Goal: Navigation & Orientation: Find specific page/section

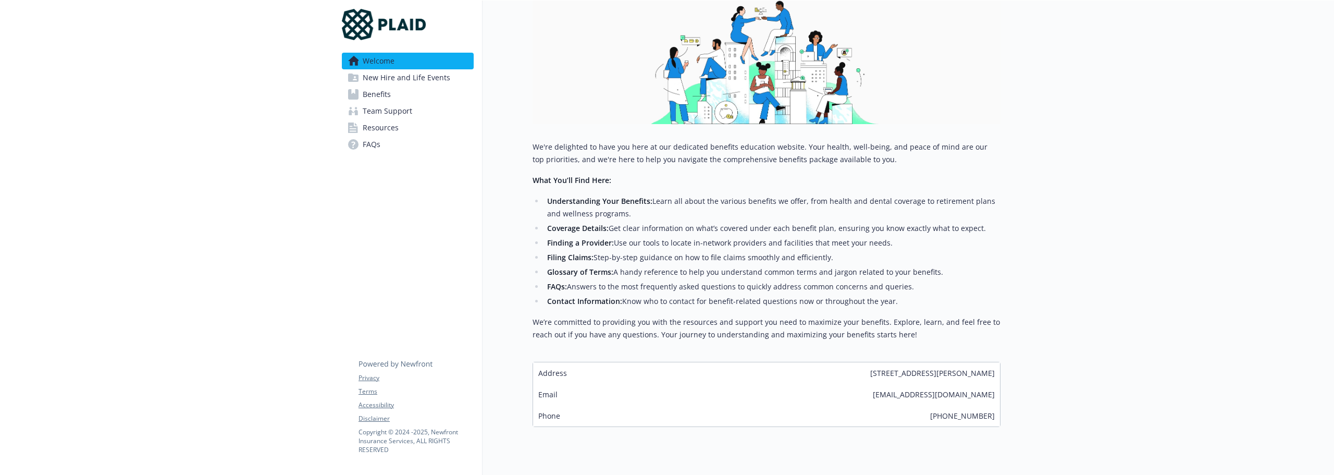
scroll to position [156, 0]
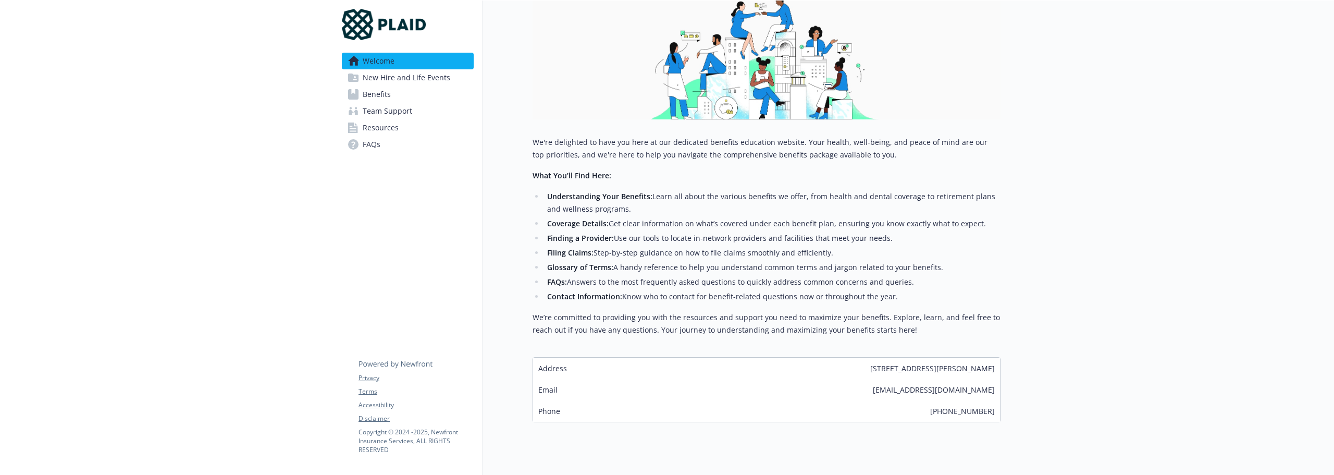
click at [373, 95] on span "Benefits" at bounding box center [377, 94] width 28 height 17
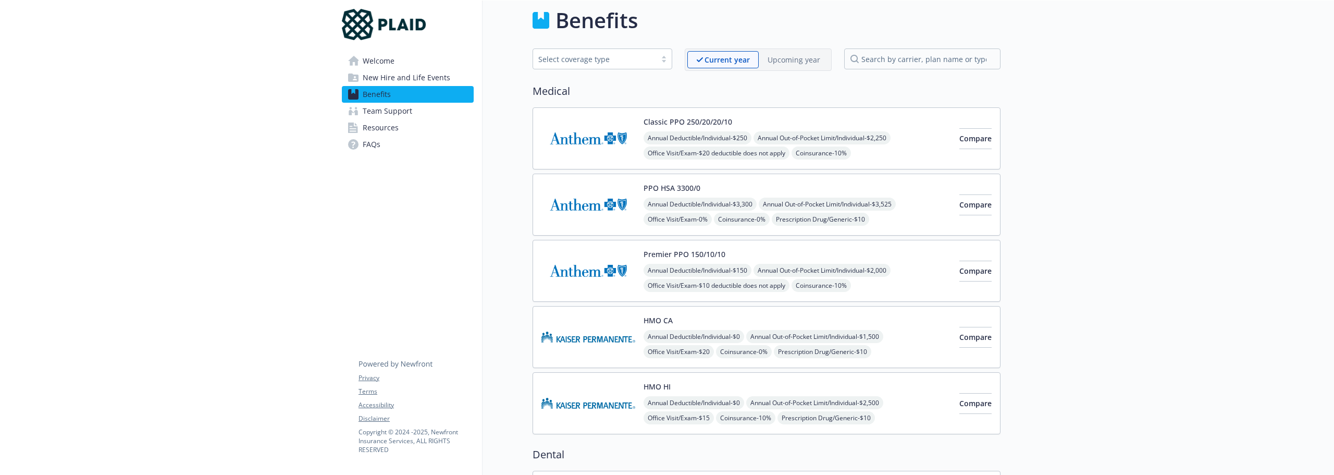
scroll to position [156, 0]
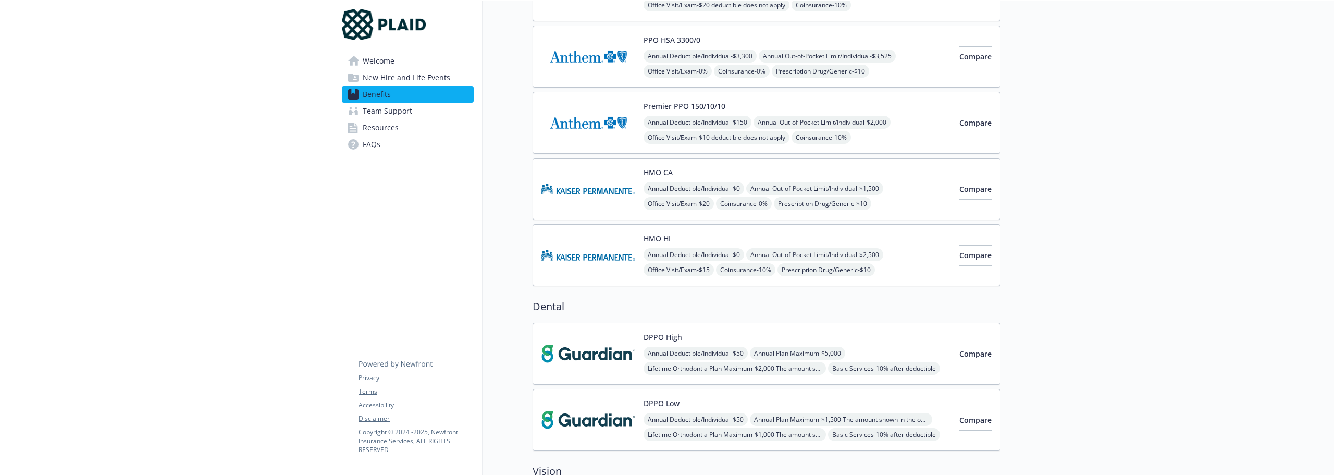
click at [388, 113] on span "Team Support" at bounding box center [388, 111] width 50 height 17
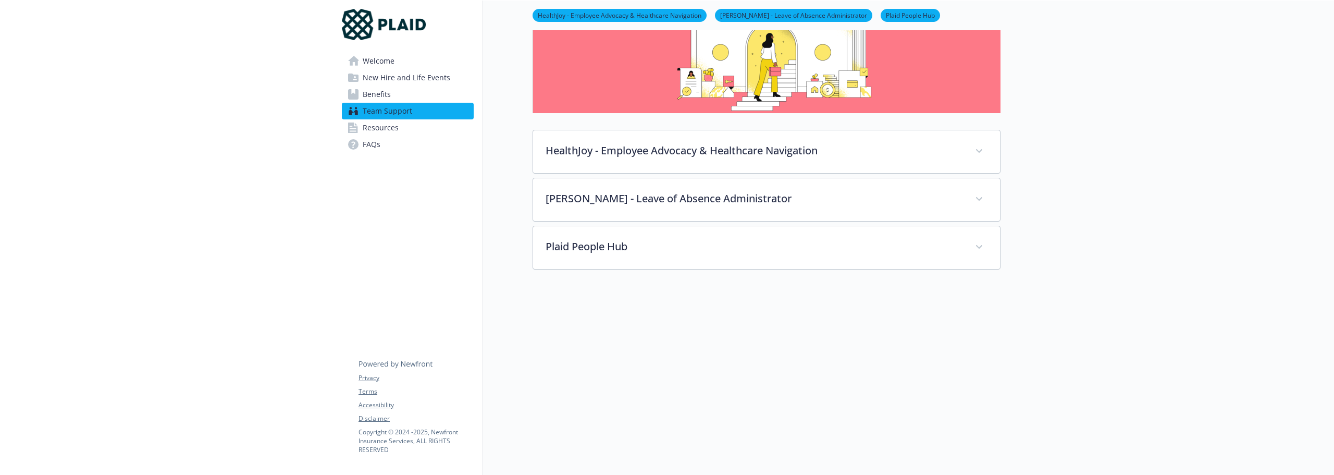
click at [385, 124] on span "Resources" at bounding box center [381, 127] width 36 height 17
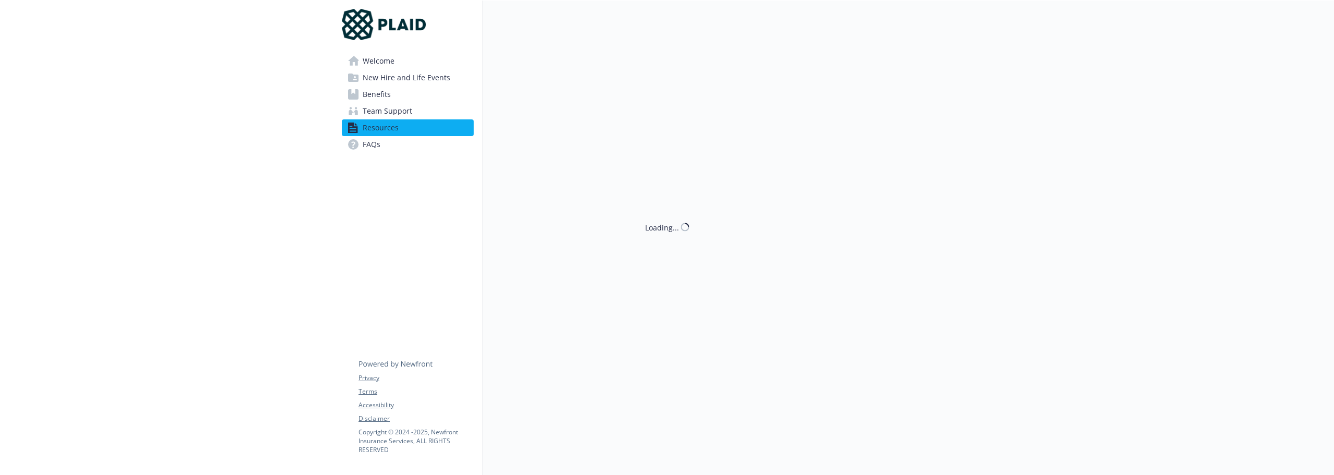
scroll to position [89, 0]
